Goal: Task Accomplishment & Management: Use online tool/utility

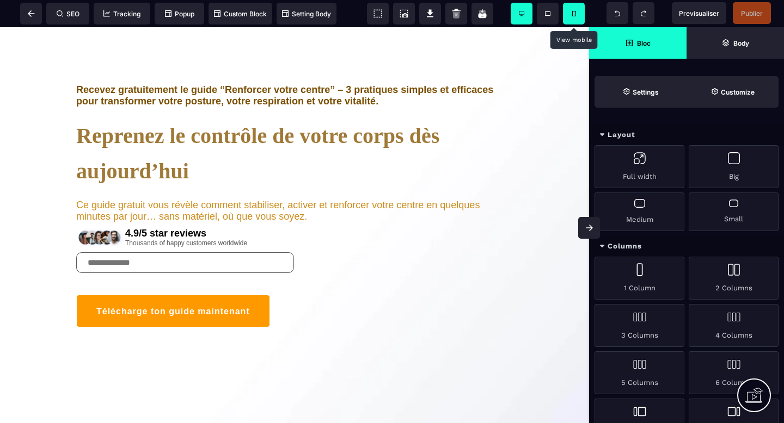
click at [569, 15] on span at bounding box center [574, 14] width 22 height 22
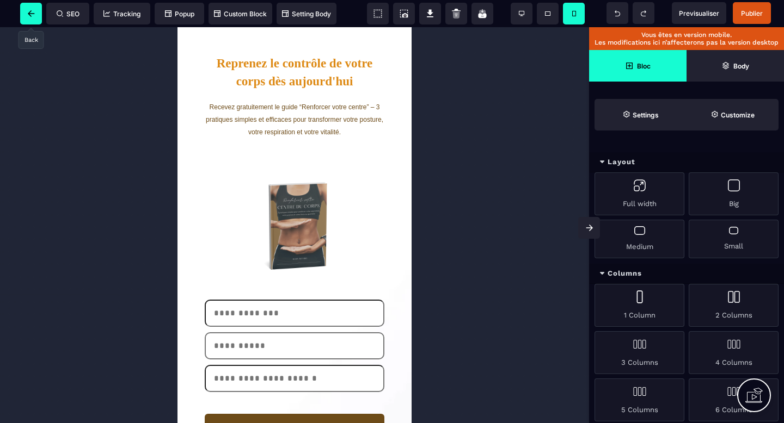
click at [26, 17] on span at bounding box center [31, 14] width 22 height 22
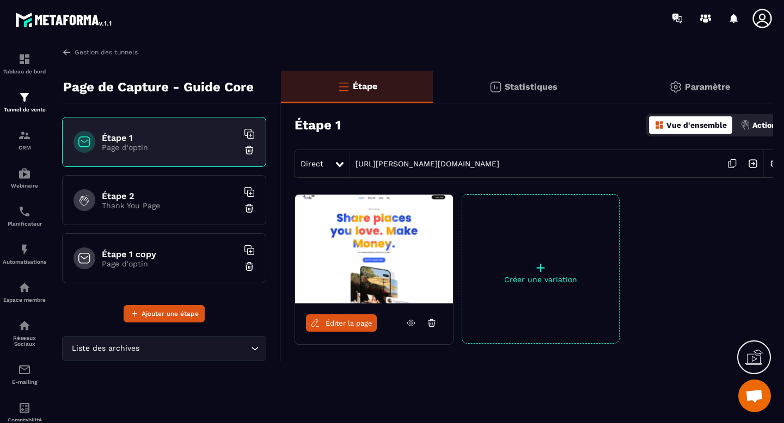
click at [131, 261] on p "Page d'optin" at bounding box center [170, 264] width 136 height 9
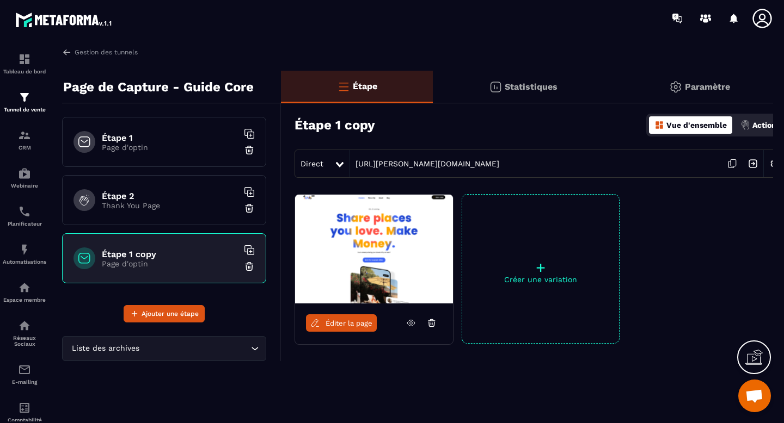
click at [248, 267] on img at bounding box center [249, 266] width 11 height 11
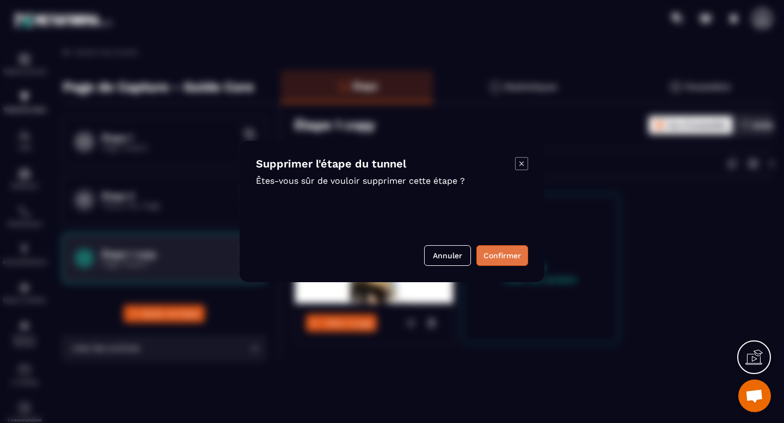
click at [503, 257] on button "Confirmer" at bounding box center [502, 255] width 52 height 21
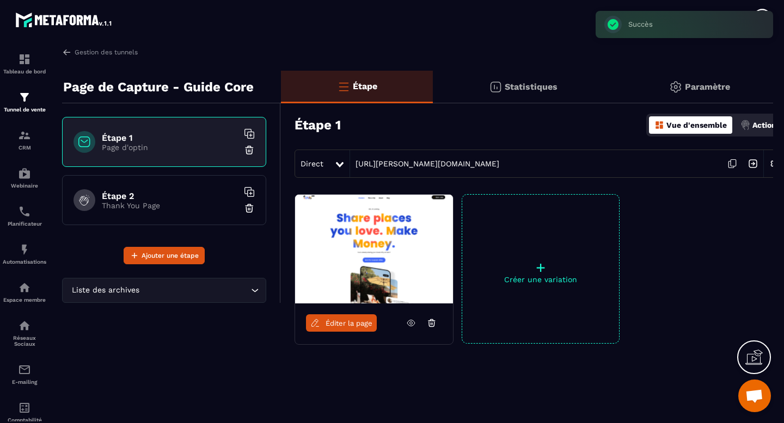
click at [251, 132] on icon at bounding box center [249, 133] width 11 height 11
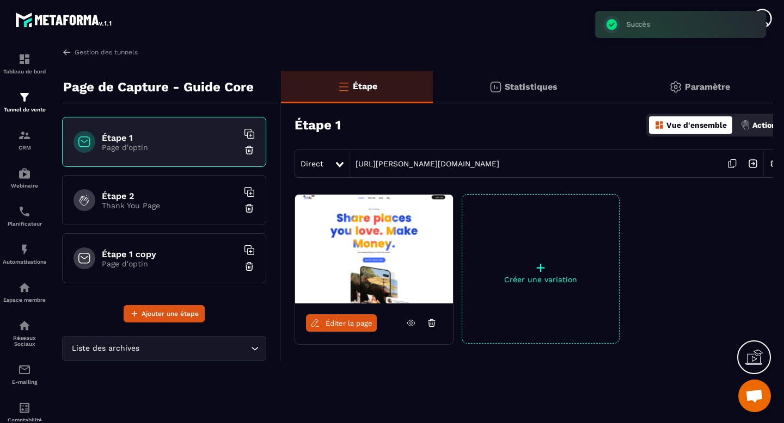
click at [150, 255] on h6 "Étape 1 copy" at bounding box center [170, 254] width 136 height 10
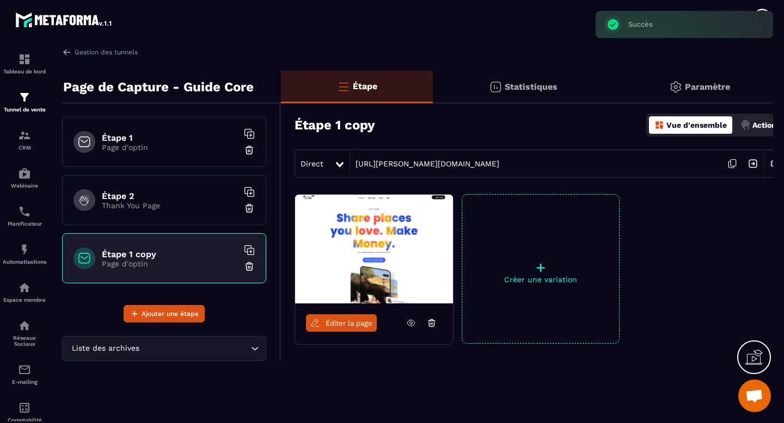
click at [170, 142] on h6 "Étape 1" at bounding box center [170, 138] width 136 height 10
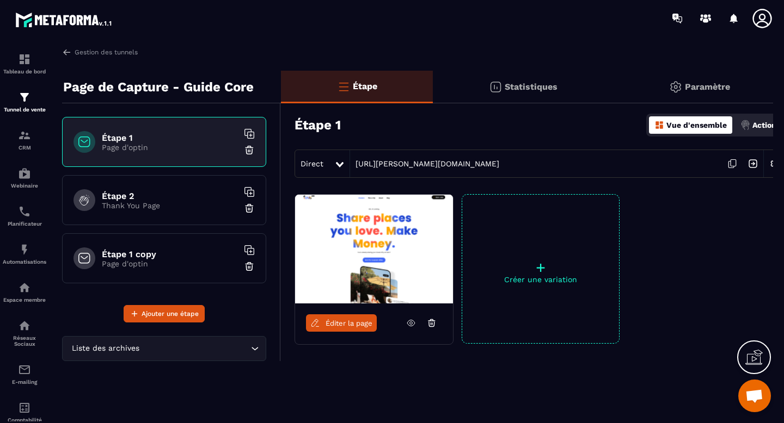
click at [344, 320] on span "Éditer la page" at bounding box center [348, 323] width 47 height 8
